Goal: Information Seeking & Learning: Learn about a topic

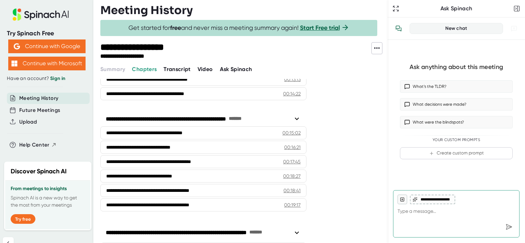
scroll to position [137, 0]
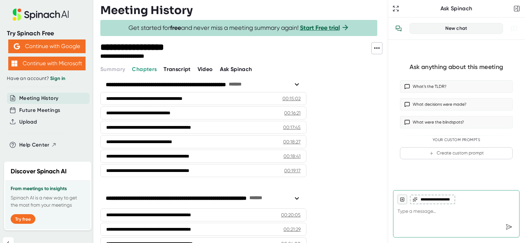
click at [297, 84] on icon at bounding box center [297, 84] width 4 height 2
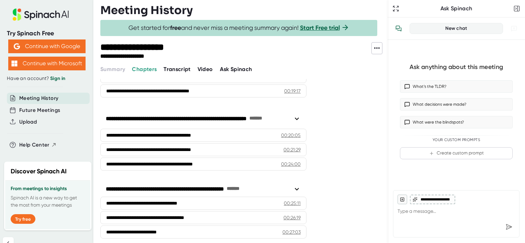
scroll to position [250, 0]
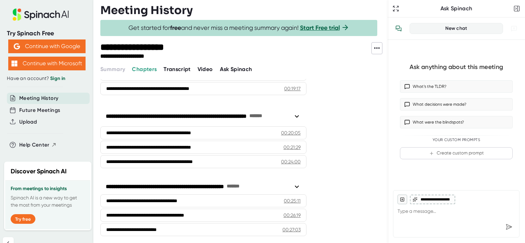
click at [296, 115] on icon at bounding box center [297, 116] width 8 height 8
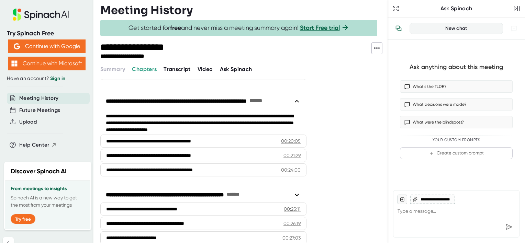
scroll to position [273, 0]
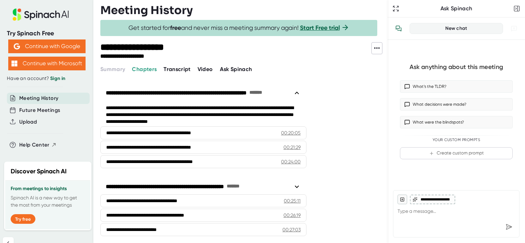
click at [301, 183] on div "**********" at bounding box center [203, 187] width 206 height 12
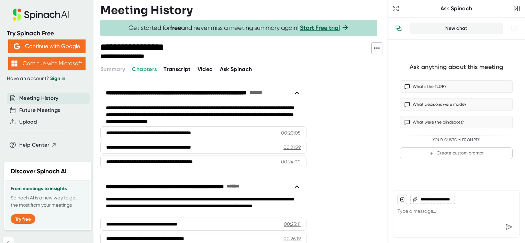
scroll to position [296, 0]
